Goal: Information Seeking & Learning: Learn about a topic

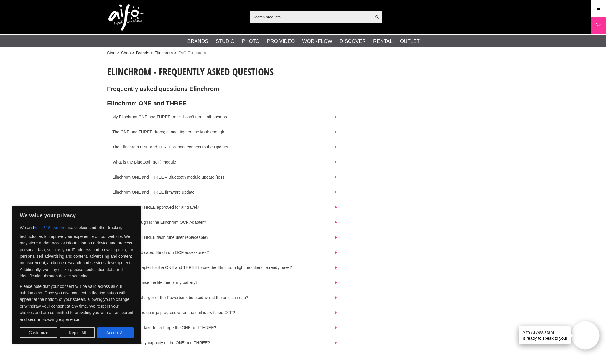
click at [424, 175] on p "Elinchrom ONE and THREE – Bluetooth module update (IoT)" at bounding box center [303, 176] width 392 height 8
click at [106, 331] on button "Accept All" at bounding box center [115, 332] width 36 height 11
checkbox input "true"
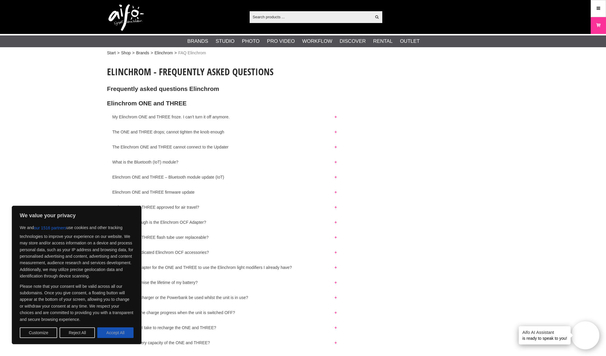
checkbox input "true"
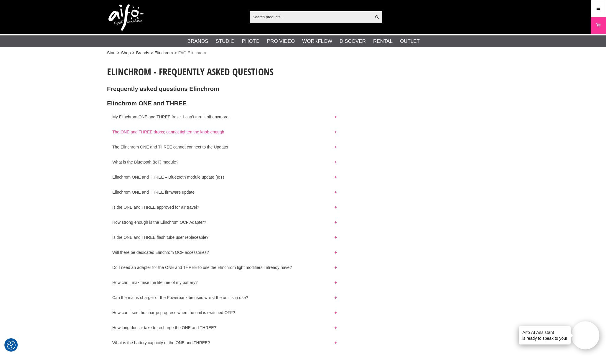
click at [337, 131] on button "The ONE and THREE drops; cannot tighten the knob enough" at bounding box center [224, 131] width 235 height 8
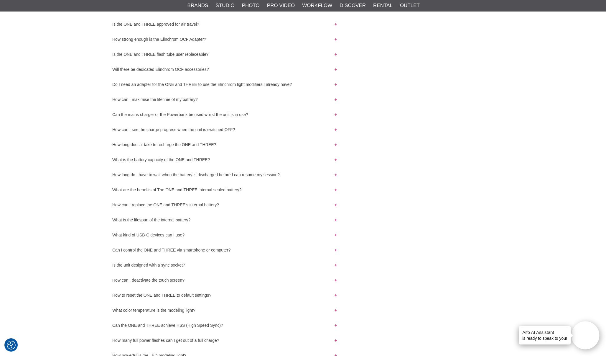
scroll to position [197, 0]
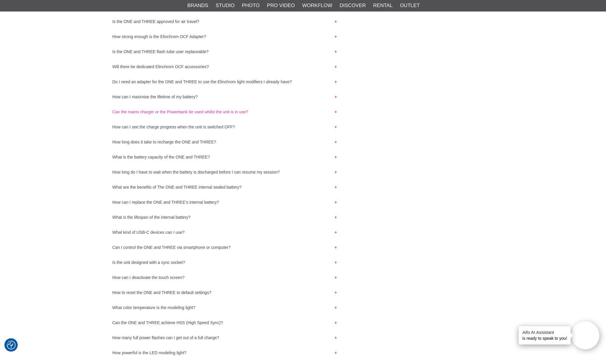
click at [335, 110] on button "Can the mains charger or the Powerbank be used whilst the unit is in use?" at bounding box center [224, 110] width 235 height 8
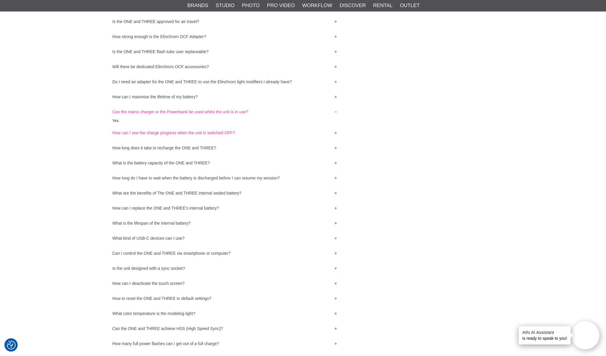
click at [336, 132] on button "How can I see the charge progress when the unit is switched OFF?" at bounding box center [224, 131] width 235 height 8
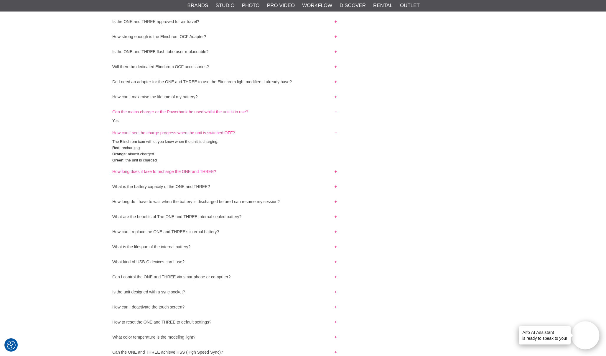
click at [335, 172] on button "How long does it take to recharge the ONE and THREE?" at bounding box center [224, 170] width 235 height 8
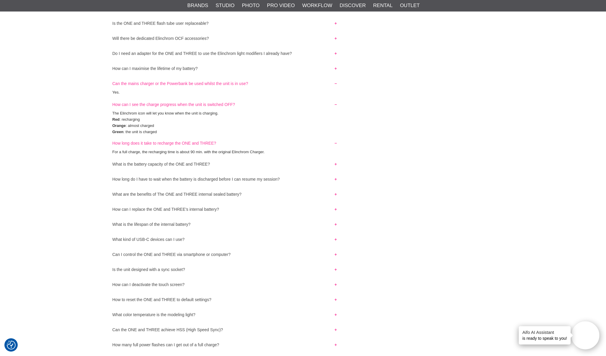
scroll to position [226, 0]
click at [335, 178] on button "How long do I have to wait when the battery is discharged before I can resume m…" at bounding box center [224, 177] width 235 height 8
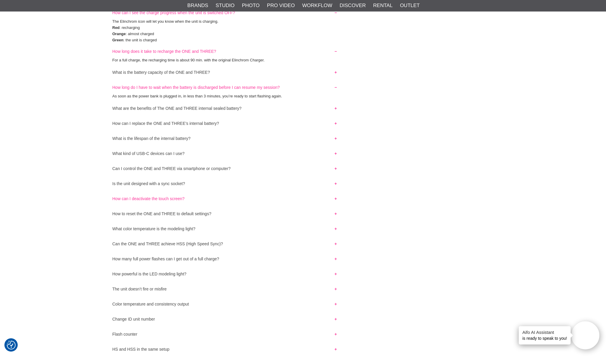
scroll to position [317, 0]
click at [336, 122] on button "How can I replace the ONE and THREE’s internal battery?" at bounding box center [224, 122] width 235 height 8
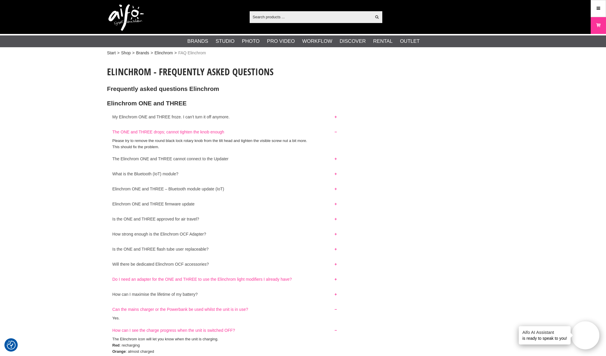
scroll to position [0, 0]
click at [336, 117] on button "My Elinchrom ONE and THREE froze. I can’t turn it off anymore." at bounding box center [224, 115] width 235 height 8
